Goal: Information Seeking & Learning: Learn about a topic

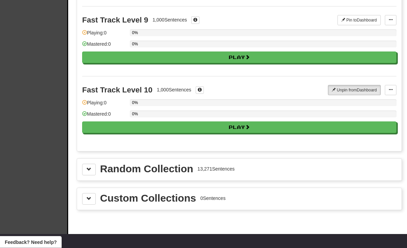
scroll to position [632, 0]
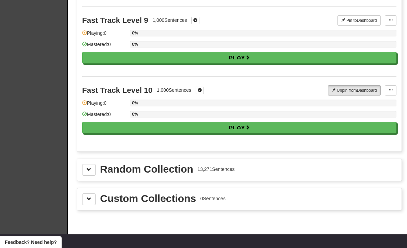
click at [314, 124] on button "Play" at bounding box center [239, 128] width 314 height 12
select select "**"
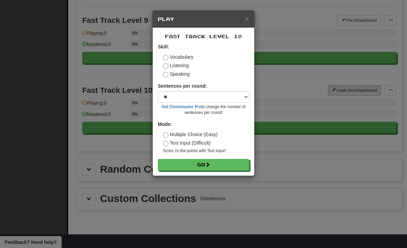
click at [237, 162] on button "Go" at bounding box center [203, 165] width 91 height 12
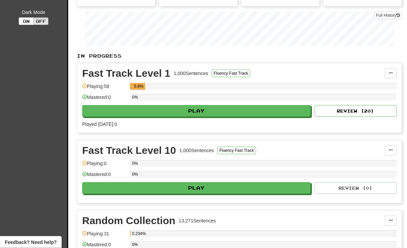
scroll to position [121, 0]
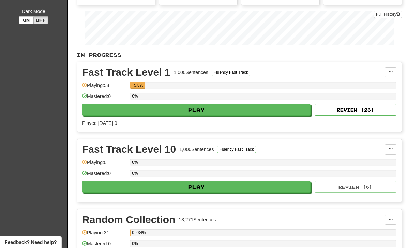
click at [263, 182] on button "Play" at bounding box center [196, 187] width 228 height 12
select select "**"
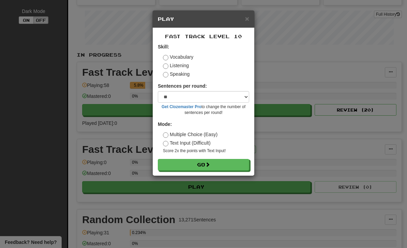
click at [223, 162] on button "Go" at bounding box center [203, 165] width 91 height 12
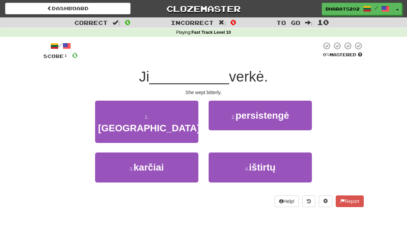
click at [118, 152] on button "3 . karčiai" at bounding box center [146, 167] width 103 height 30
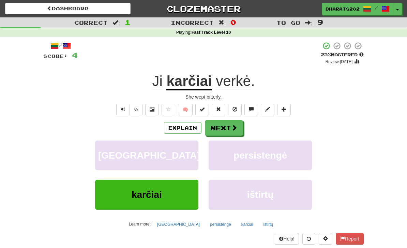
click at [234, 126] on span at bounding box center [234, 127] width 6 height 6
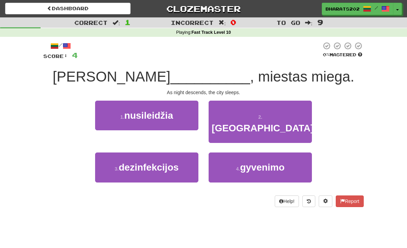
click at [107, 114] on button "1 . nusileidžia" at bounding box center [146, 116] width 103 height 30
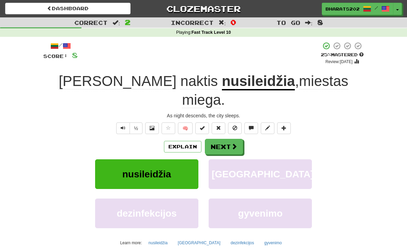
click at [230, 139] on button "Next" at bounding box center [224, 147] width 38 height 16
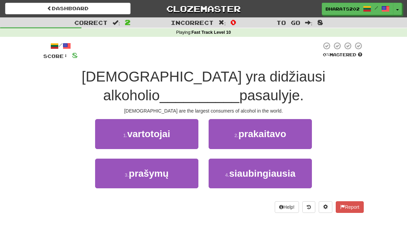
click at [110, 132] on button "1 . vartotojai" at bounding box center [146, 134] width 103 height 30
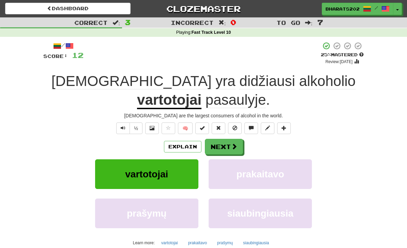
click at [236, 145] on span at bounding box center [234, 146] width 6 height 6
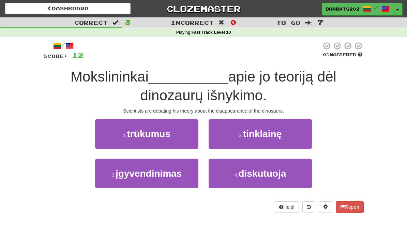
click at [251, 170] on span "diskutuoja" at bounding box center [262, 173] width 48 height 11
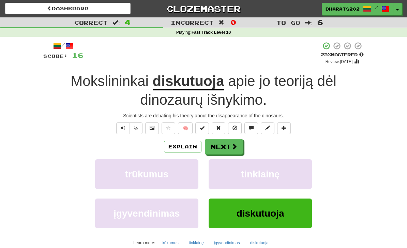
click at [237, 145] on button "Next" at bounding box center [224, 147] width 38 height 16
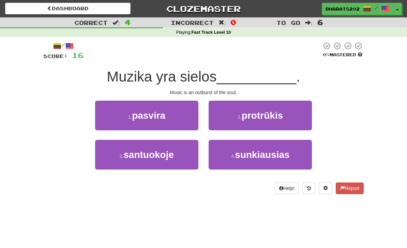
click at [266, 120] on span "protrūkis" at bounding box center [262, 115] width 41 height 11
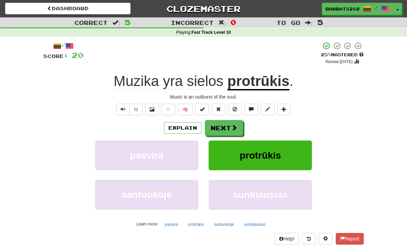
click at [236, 126] on span at bounding box center [234, 127] width 6 height 6
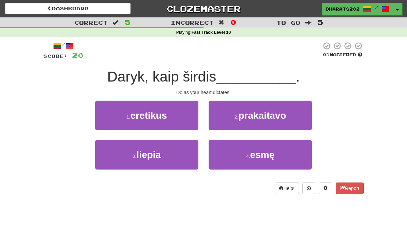
click at [130, 152] on button "3 . liepia" at bounding box center [146, 155] width 103 height 30
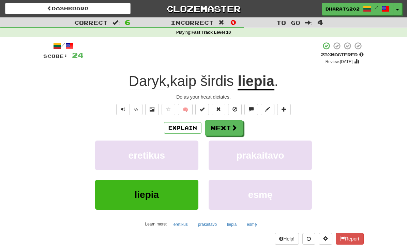
click at [238, 126] on button "Next" at bounding box center [224, 128] width 38 height 16
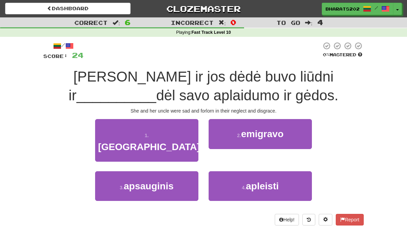
click at [278, 181] on span "apleisti" at bounding box center [262, 186] width 33 height 11
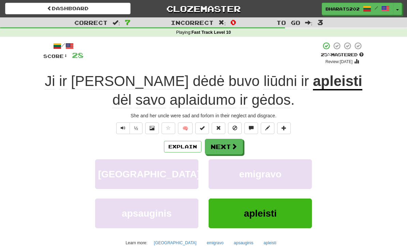
click at [232, 143] on span at bounding box center [234, 146] width 6 height 6
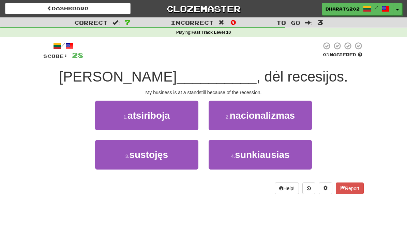
click at [123, 150] on button "3 . sustojęs" at bounding box center [146, 155] width 103 height 30
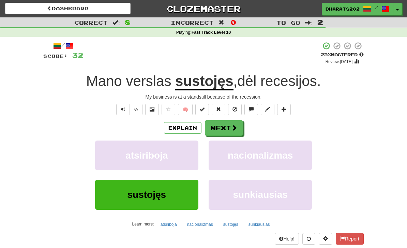
click at [235, 129] on span at bounding box center [234, 127] width 6 height 6
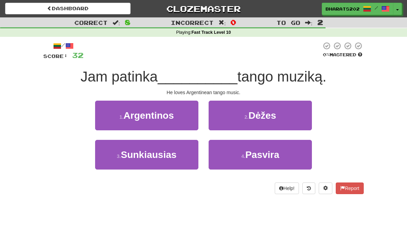
click at [110, 114] on button "1 . Argentinos" at bounding box center [146, 116] width 103 height 30
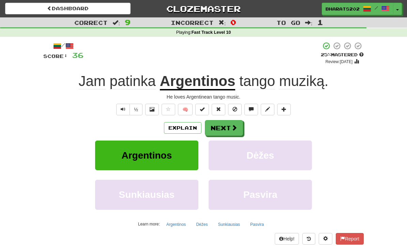
click at [230, 127] on button "Next" at bounding box center [224, 128] width 38 height 16
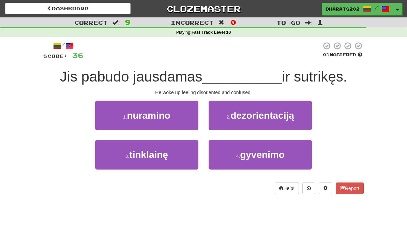
click at [274, 113] on span "dezorientaciją" at bounding box center [262, 115] width 64 height 11
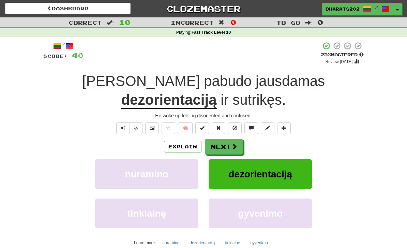
click at [236, 143] on span at bounding box center [234, 146] width 6 height 6
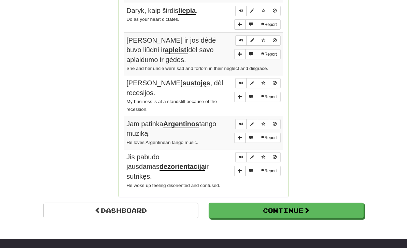
click at [251, 202] on button "Continue" at bounding box center [286, 210] width 155 height 16
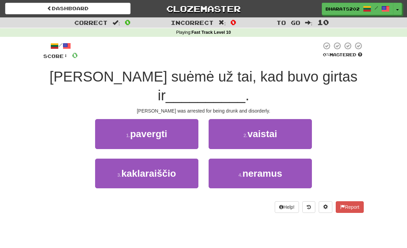
click at [289, 159] on button "4 . neramus" at bounding box center [260, 174] width 103 height 30
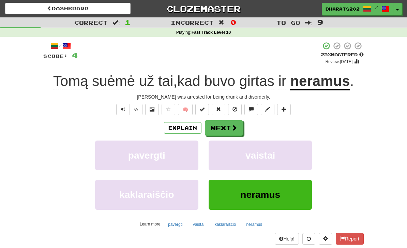
click at [218, 122] on button "Next" at bounding box center [224, 128] width 38 height 16
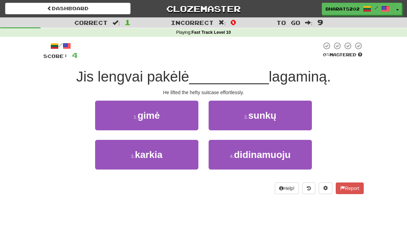
click at [291, 116] on button "2 . sunkų" at bounding box center [260, 116] width 103 height 30
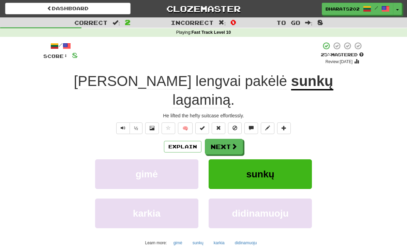
click at [237, 143] on span at bounding box center [234, 146] width 6 height 6
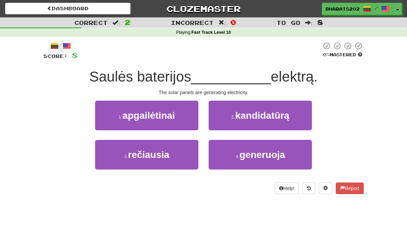
click at [266, 152] on span "generuoja" at bounding box center [263, 154] width 46 height 11
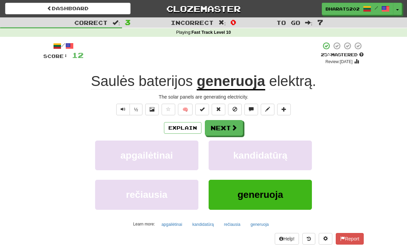
click at [227, 126] on button "Next" at bounding box center [224, 128] width 38 height 16
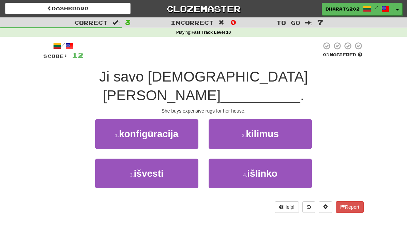
click at [297, 119] on button "2 . kilimus" at bounding box center [260, 134] width 103 height 30
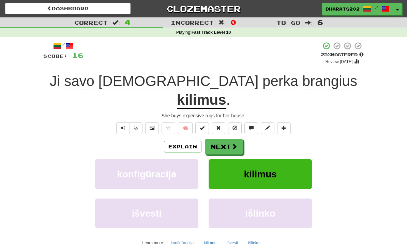
click at [225, 139] on button "Next" at bounding box center [224, 147] width 38 height 16
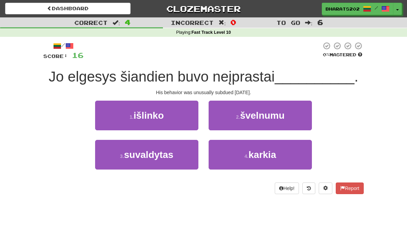
click at [178, 163] on button "3 . suvaldytas" at bounding box center [146, 155] width 103 height 30
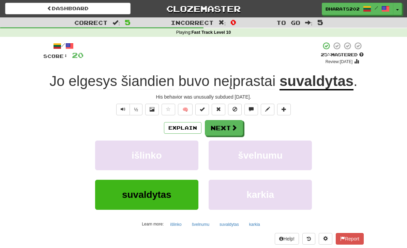
click at [232, 129] on span at bounding box center [234, 127] width 6 height 6
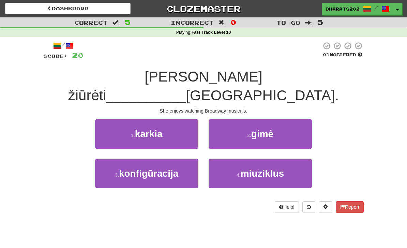
click at [287, 159] on button "4 . miuziklus" at bounding box center [260, 174] width 103 height 30
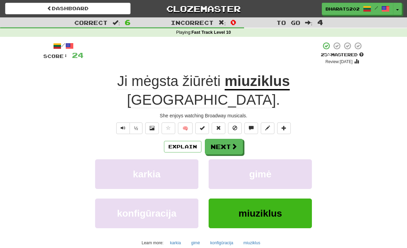
click at [236, 143] on span at bounding box center [234, 146] width 6 height 6
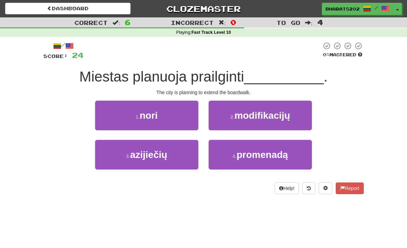
click at [269, 162] on button "4 . promenadą" at bounding box center [260, 155] width 103 height 30
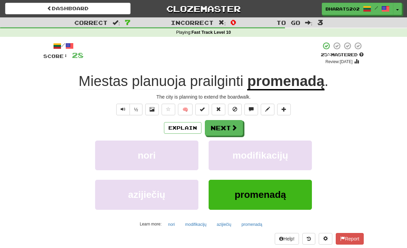
click at [236, 126] on span at bounding box center [234, 127] width 6 height 6
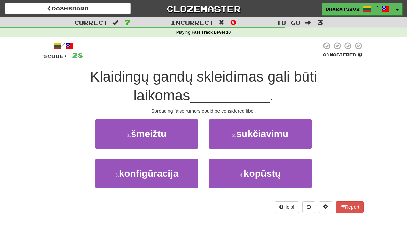
click at [268, 168] on span "kopūstų" at bounding box center [262, 173] width 37 height 11
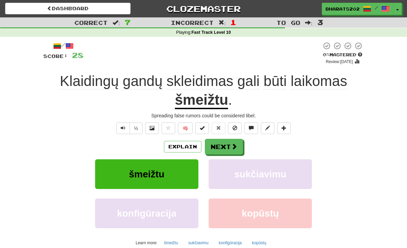
click at [235, 146] on span at bounding box center [234, 146] width 6 height 6
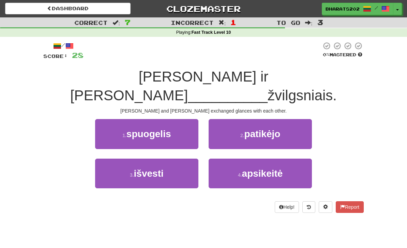
click at [295, 159] on button "4 . apsikeitė" at bounding box center [260, 174] width 103 height 30
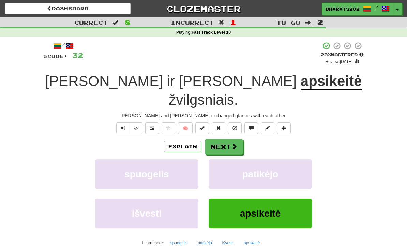
click at [237, 143] on span at bounding box center [234, 146] width 6 height 6
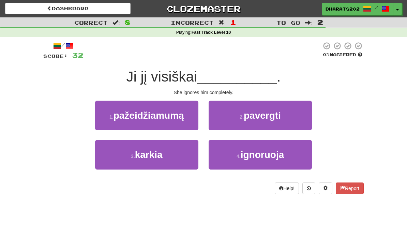
click at [291, 159] on button "4 . ignoruoja" at bounding box center [260, 155] width 103 height 30
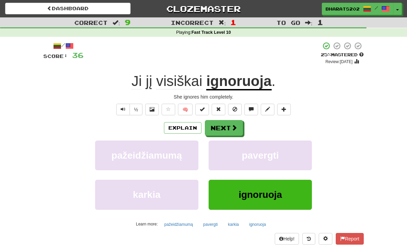
click at [235, 124] on span at bounding box center [234, 127] width 6 height 6
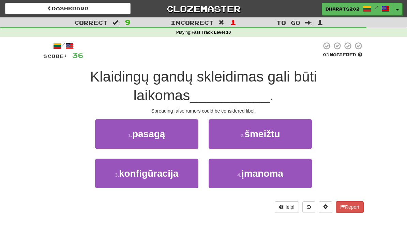
click at [300, 128] on button "2 . šmeižtu" at bounding box center [260, 134] width 103 height 30
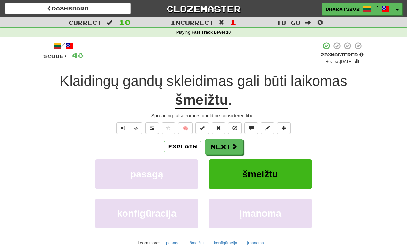
click at [235, 146] on span at bounding box center [234, 146] width 6 height 6
